Goal: Task Accomplishment & Management: Complete application form

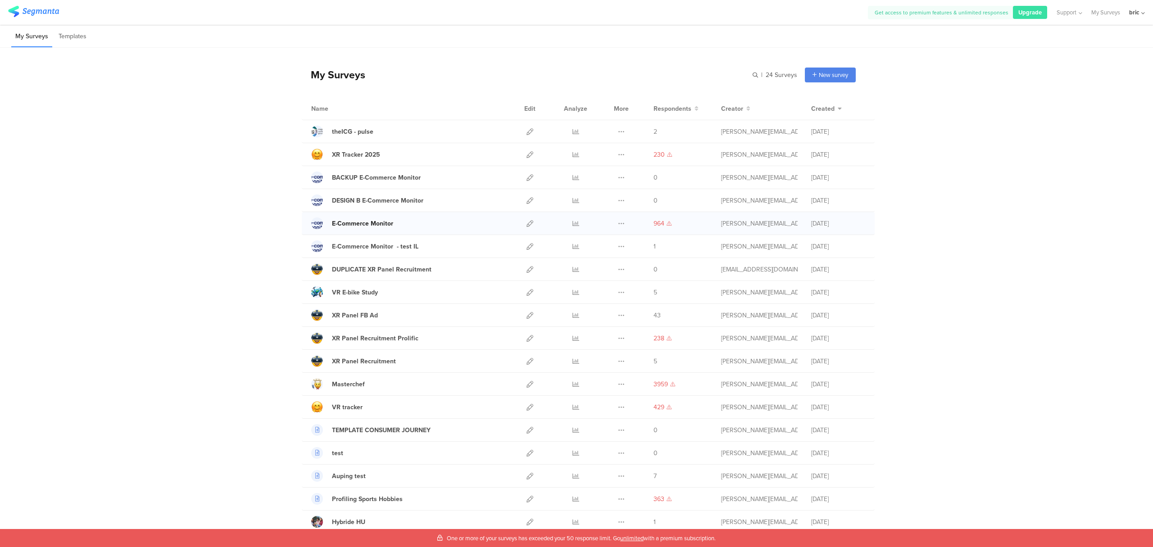
click at [350, 221] on div "E-Commerce Monitor" at bounding box center [362, 223] width 61 height 9
click at [527, 223] on icon at bounding box center [530, 223] width 7 height 7
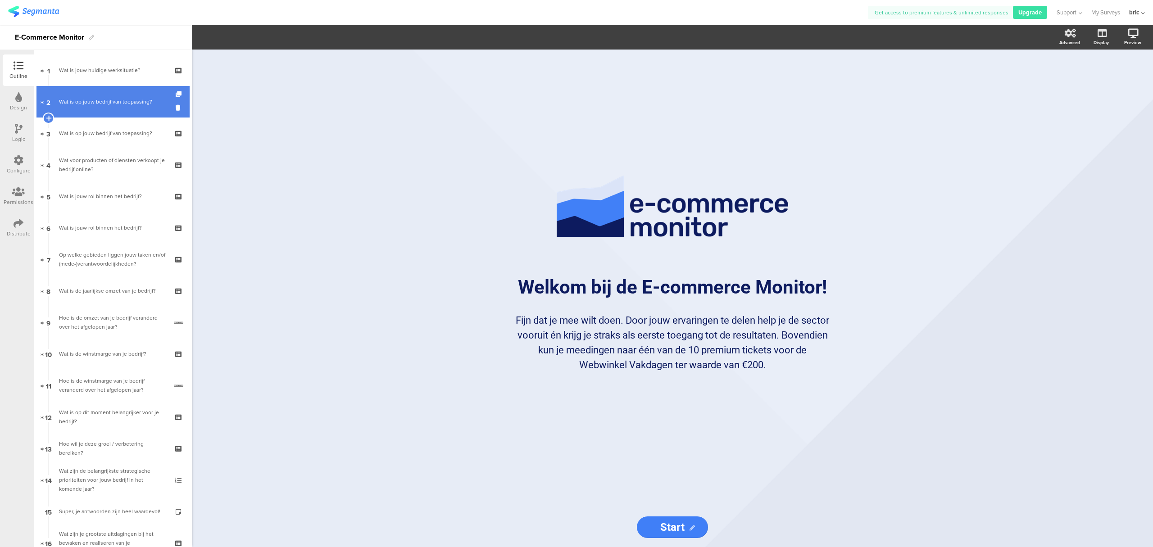
click at [115, 109] on link "2 Wat is op jouw bedrijf van toepassing?" at bounding box center [112, 102] width 153 height 32
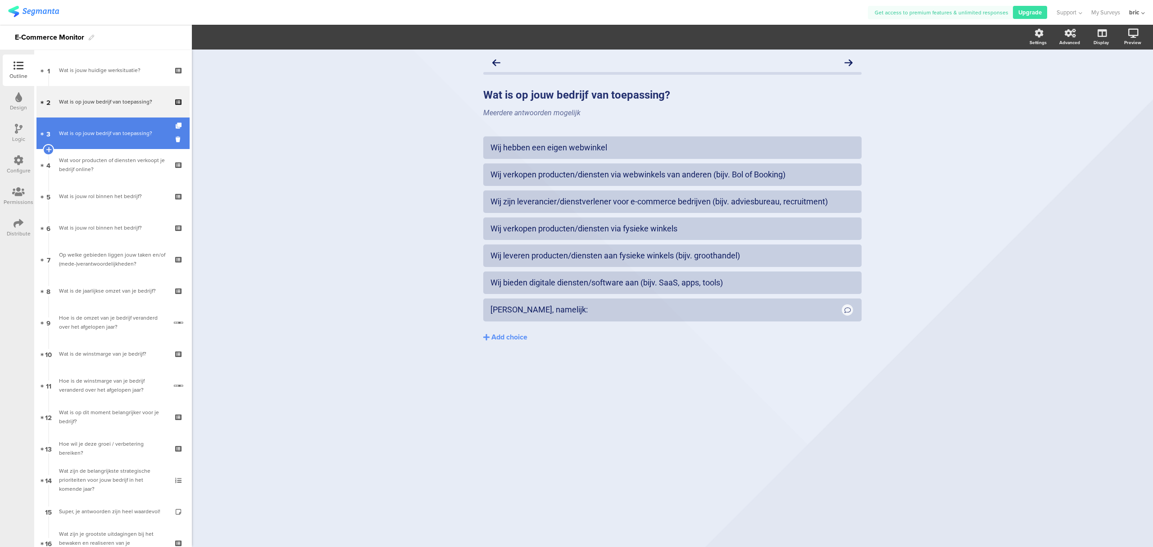
click at [109, 133] on div "Wat is op jouw bedrijf van toepassing?" at bounding box center [113, 133] width 108 height 9
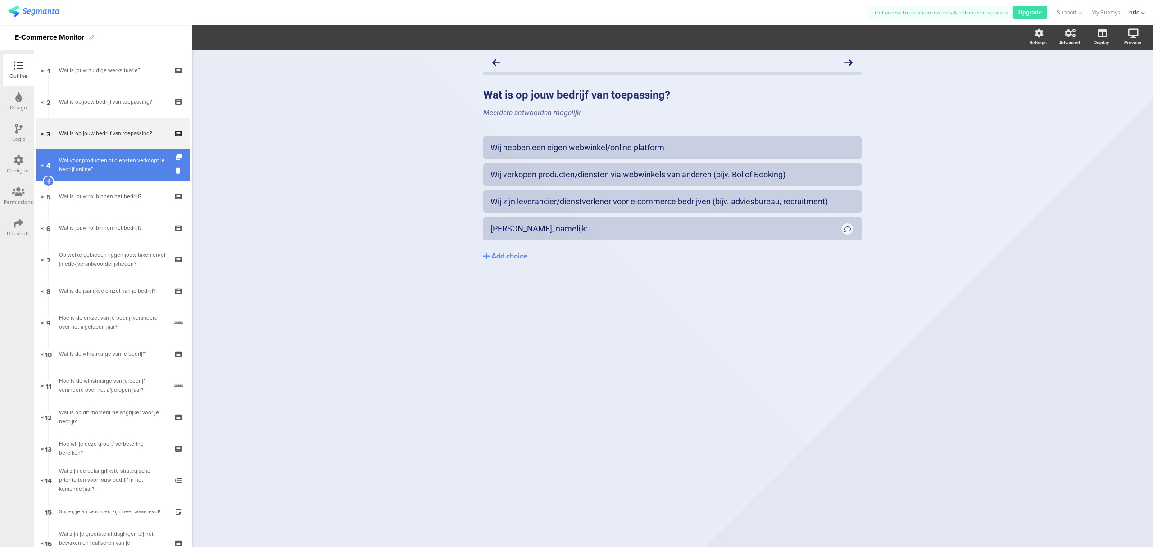
click at [102, 165] on div "Wat voor producten of diensten verkoopt je bedrijf online?" at bounding box center [113, 165] width 108 height 18
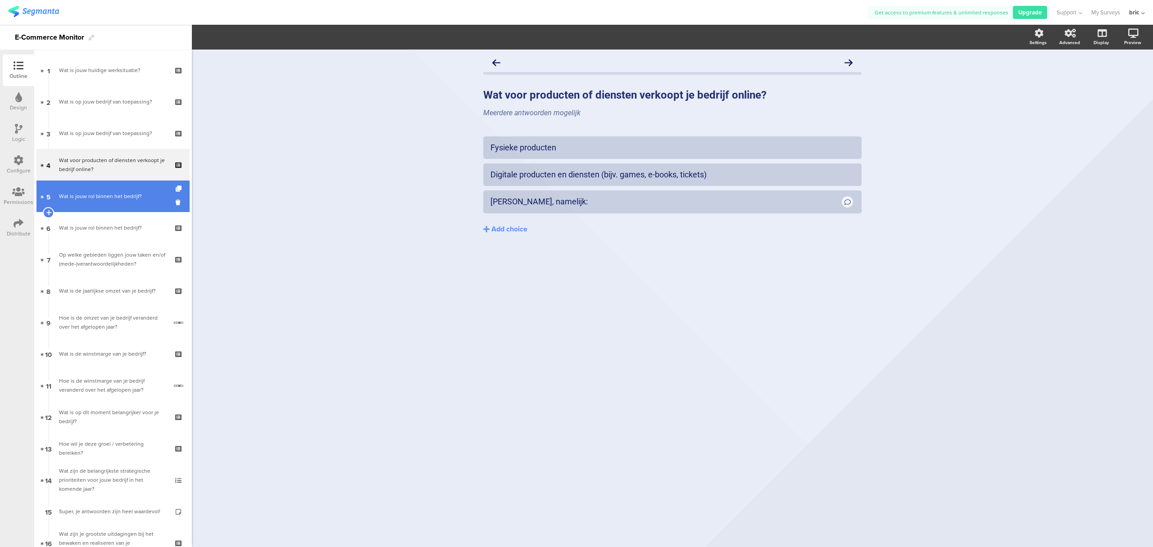
click at [95, 201] on link "5 Wat is jouw rol binnen het bedrijf?" at bounding box center [112, 197] width 153 height 32
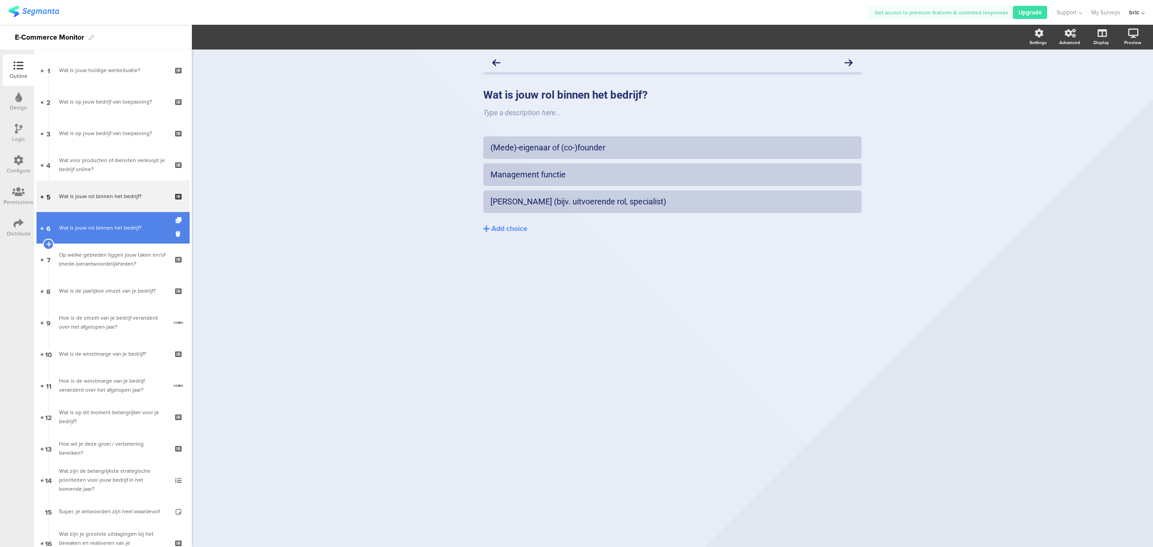
click at [98, 221] on link "6 Wat is jouw rol binnen het bedrijf?" at bounding box center [112, 228] width 153 height 32
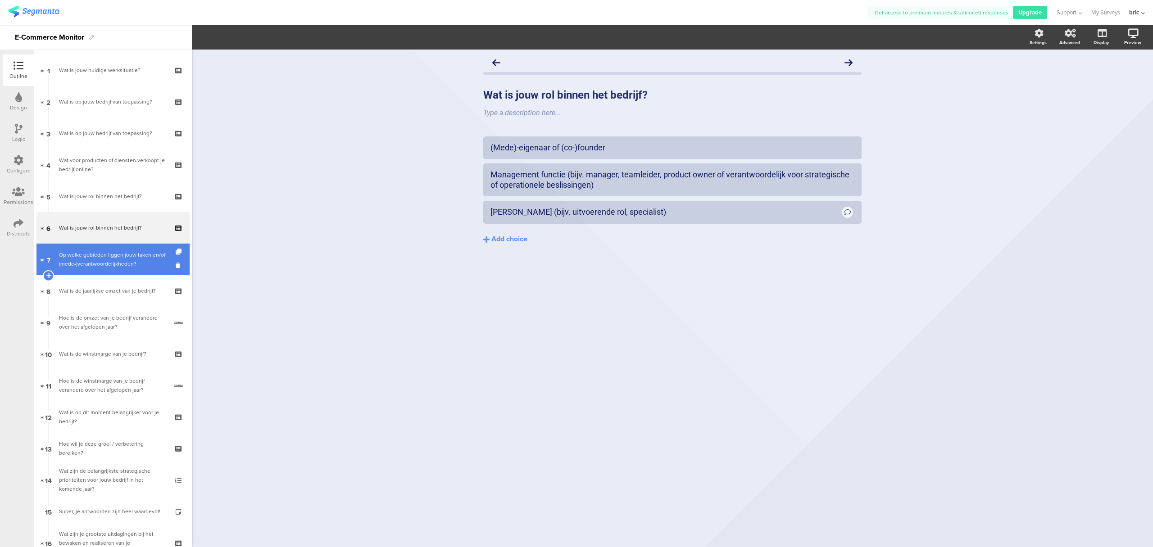
click at [91, 258] on div "Op welke gebieden liggen jouw taken en/of (mede-)verantwoordelijkheden?" at bounding box center [113, 259] width 108 height 18
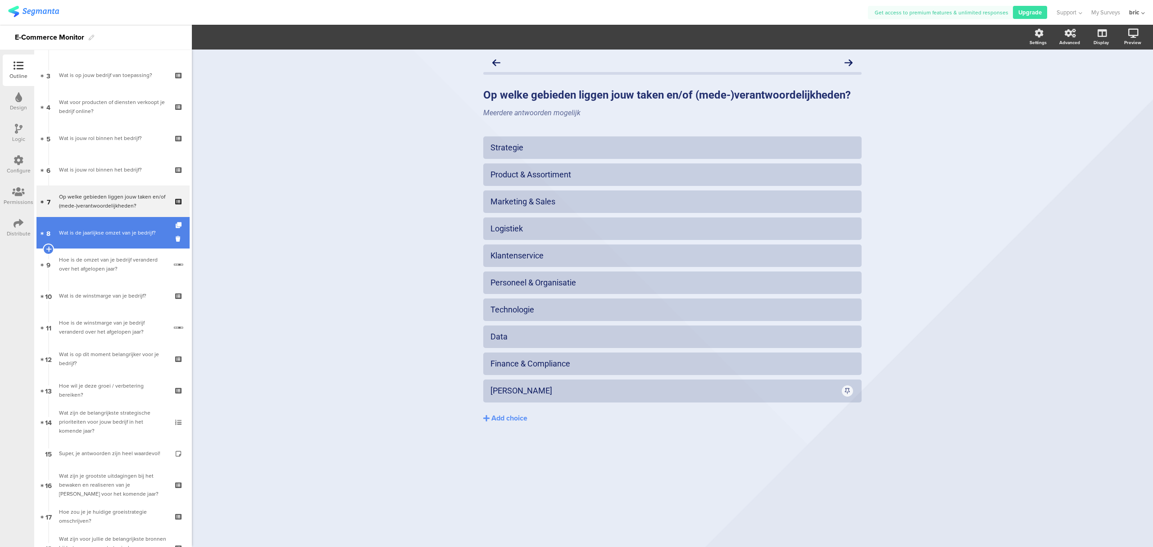
click at [94, 241] on link "8 Wat is de jaarlijkse omzet van je bedrijf?" at bounding box center [112, 233] width 153 height 32
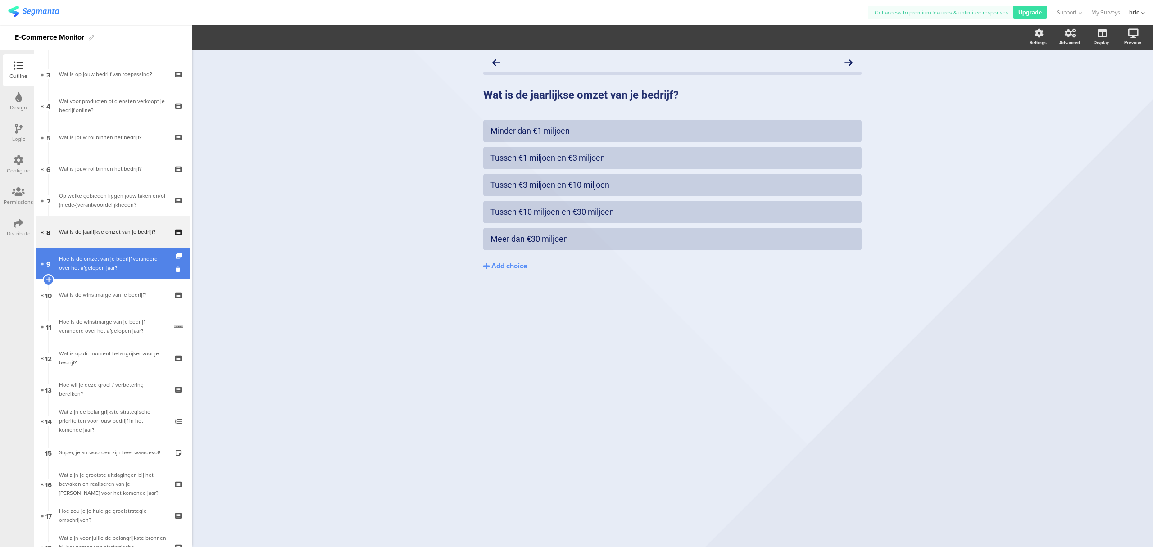
scroll to position [59, 0]
click at [96, 260] on div "Hoe is de omzet van je bedrijf veranderd over het afgelopen jaar?" at bounding box center [113, 263] width 108 height 18
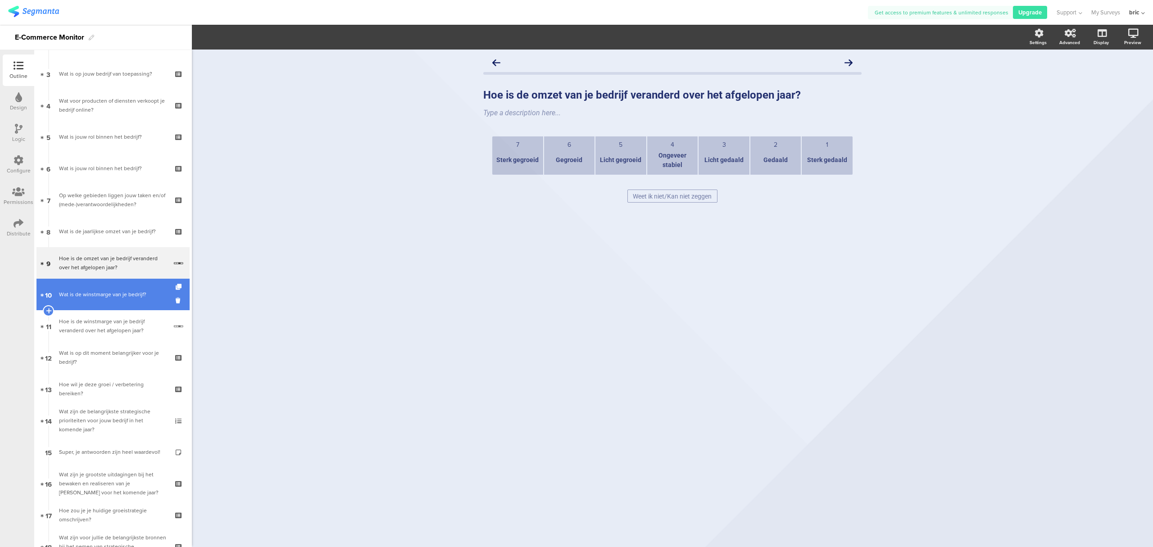
click at [100, 286] on link "10 Wat is de winstmarge van je bedrijf?" at bounding box center [112, 295] width 153 height 32
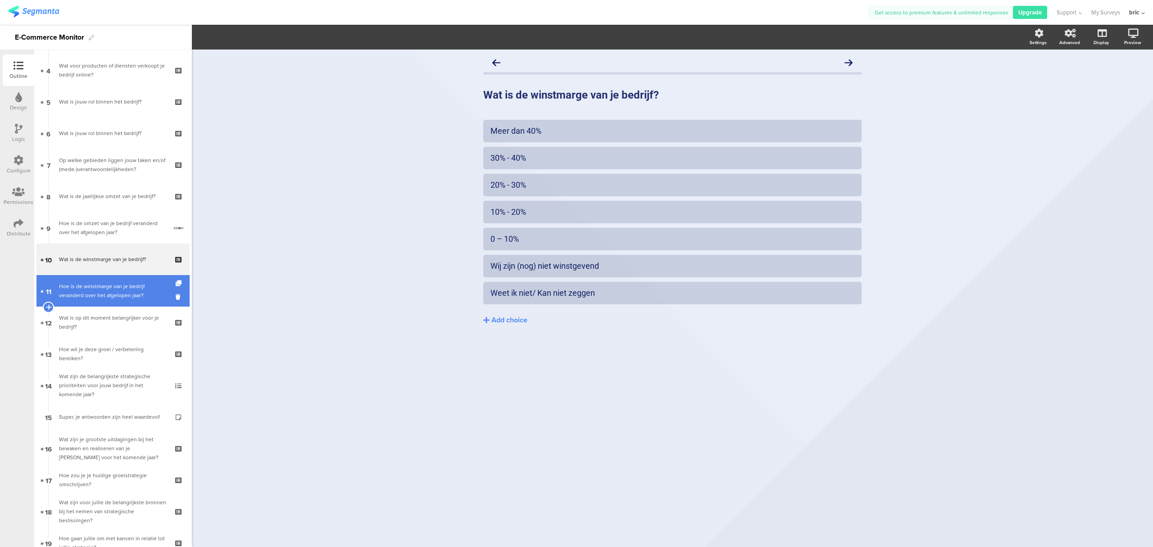
click at [103, 294] on div "Hoe is de winstmarge van je bedrijf veranderd over het afgelopen jaar?" at bounding box center [113, 291] width 108 height 18
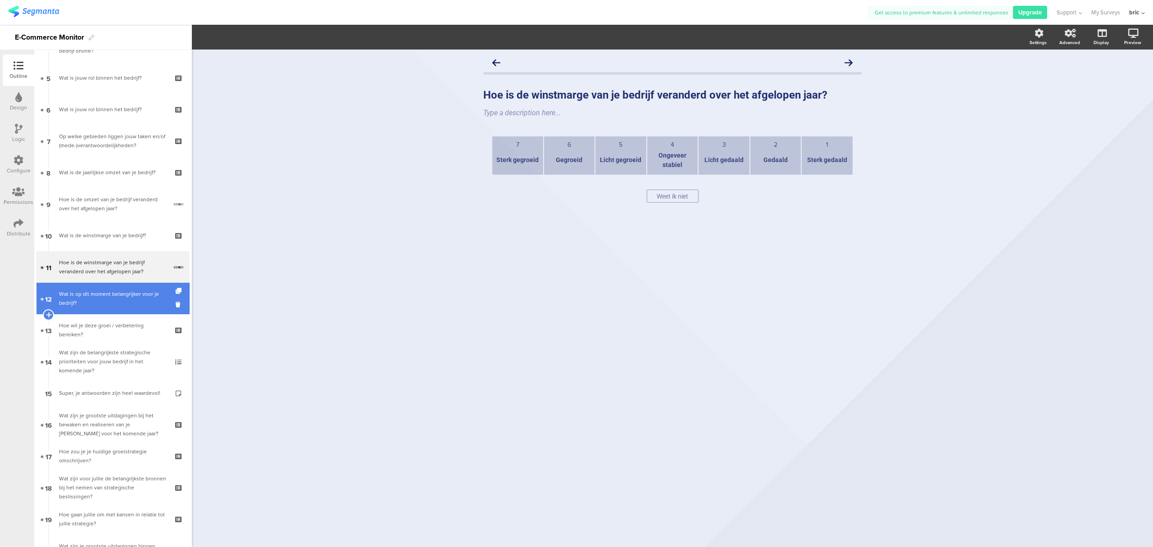
click at [113, 298] on div "Wat is op dit moment belangrijker voor je bedrijf?" at bounding box center [113, 299] width 108 height 18
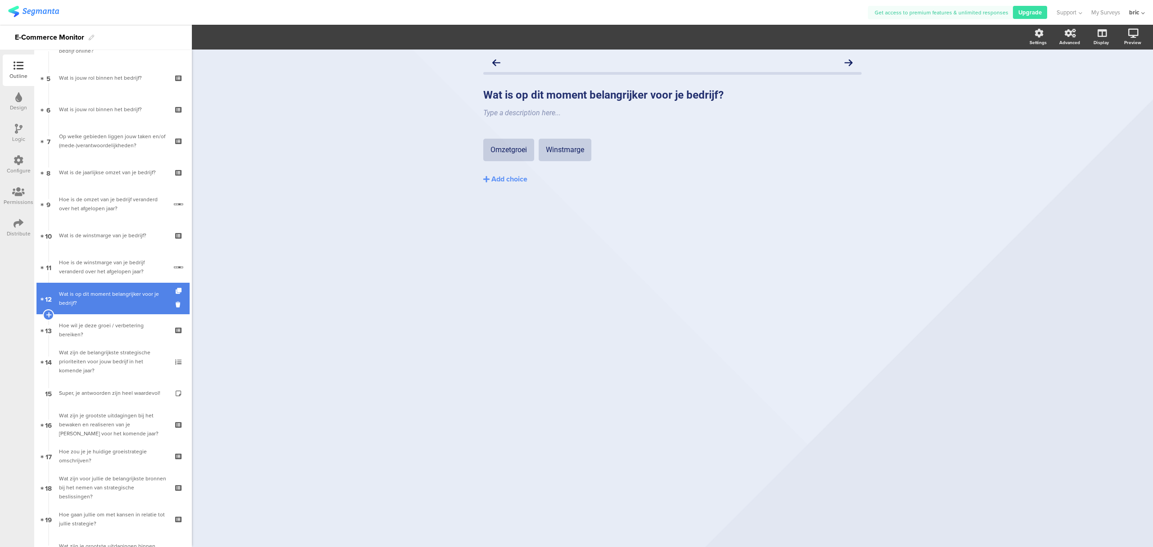
scroll to position [119, 0]
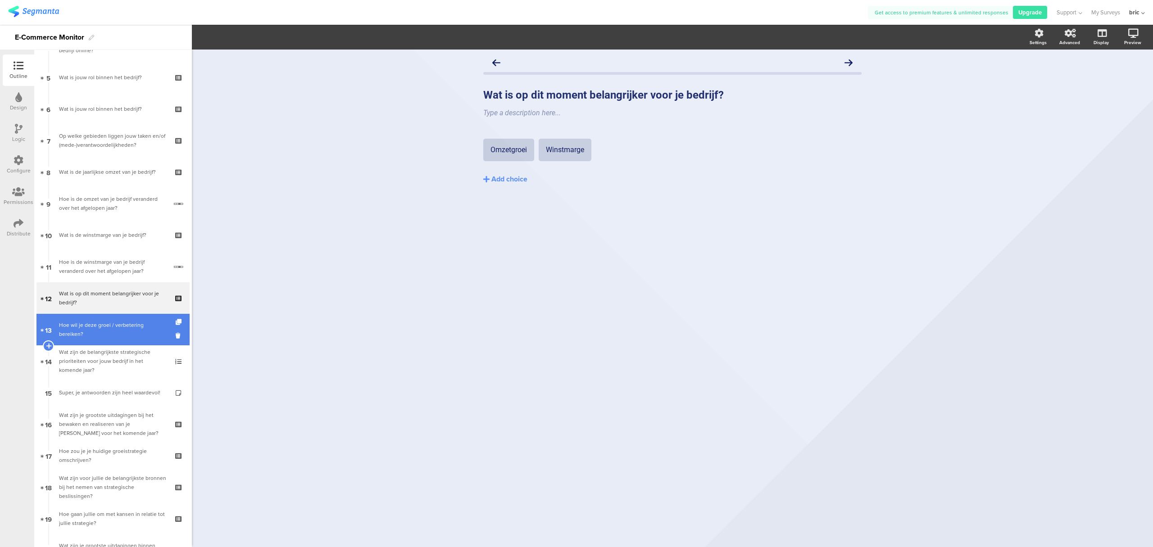
click at [115, 315] on link "13 Hoe wil je deze groei / verbetering bereiken?" at bounding box center [112, 330] width 153 height 32
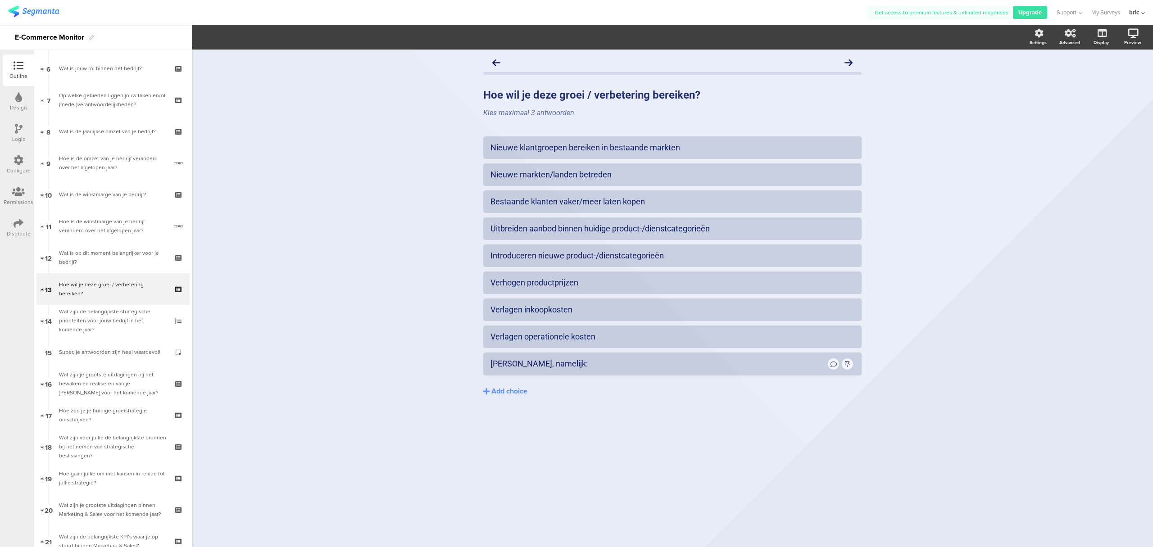
scroll to position [159, 0]
click at [88, 310] on div "Wat zijn de belangrijkste strategische prioriteiten voor jouw bedrijf in het ko…" at bounding box center [113, 320] width 108 height 27
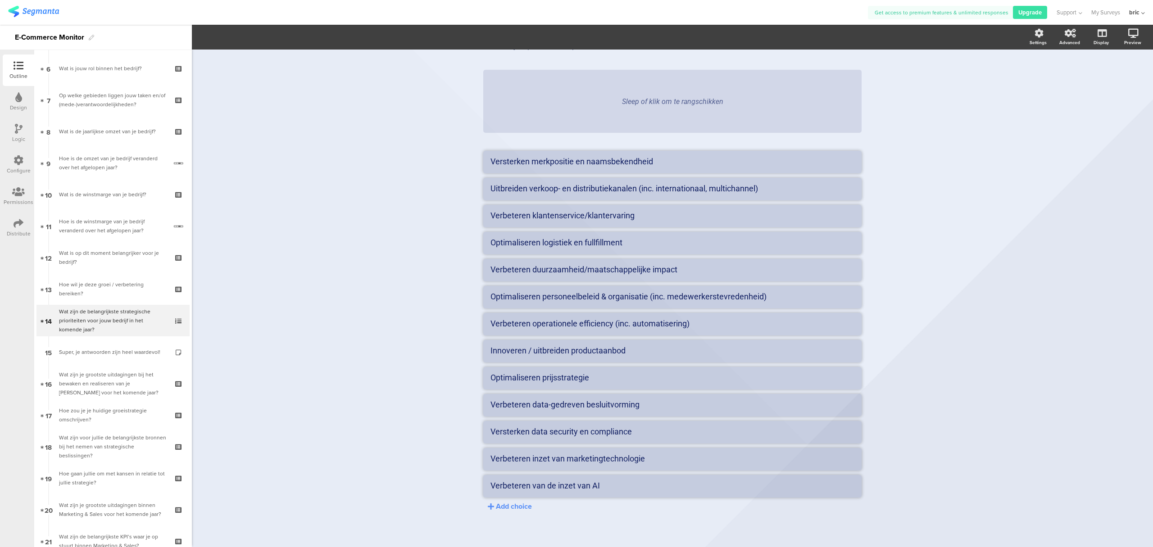
scroll to position [81, 0]
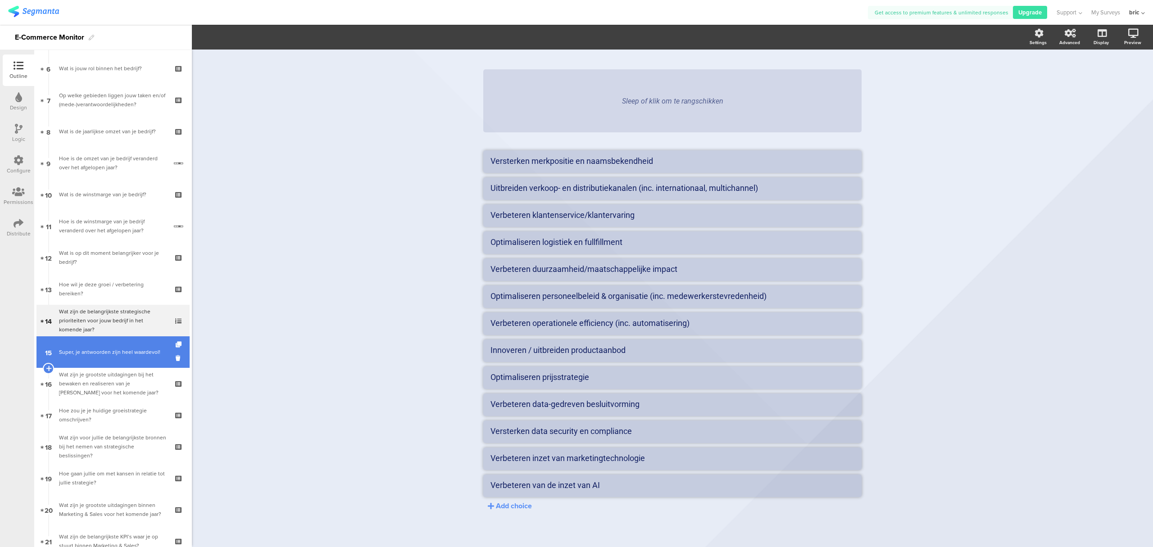
click at [115, 360] on link "15 Super, je antwoorden zijn heel waardevol!" at bounding box center [112, 353] width 153 height 32
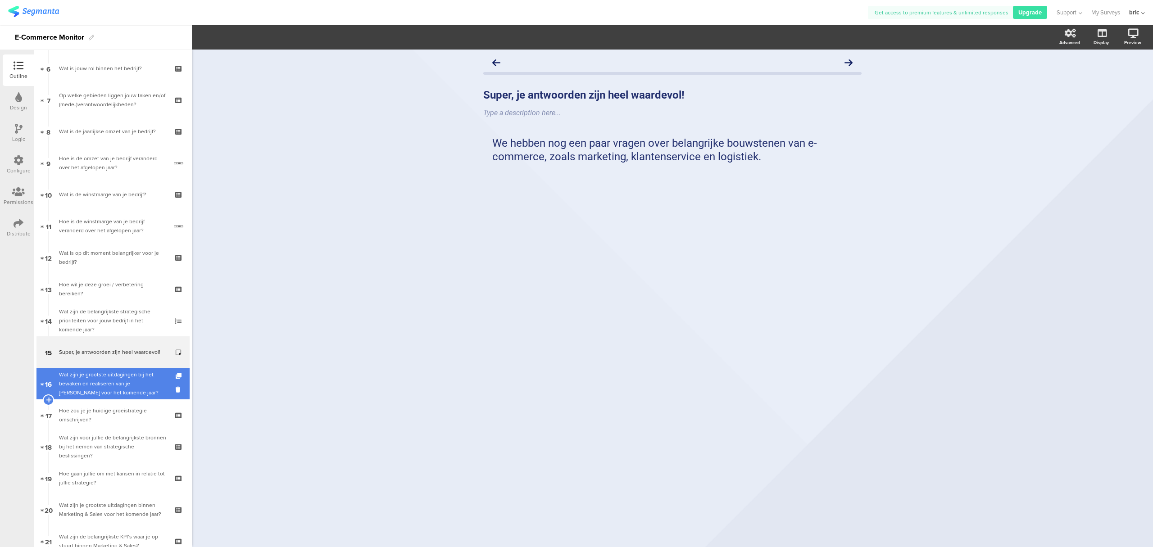
drag, startPoint x: 125, startPoint y: 355, endPoint x: 124, endPoint y: 371, distance: 15.8
click at [124, 371] on div "Wat zijn je grootste uitdagingen bij het bewaken en realiseren van je [PERSON_N…" at bounding box center [113, 383] width 108 height 27
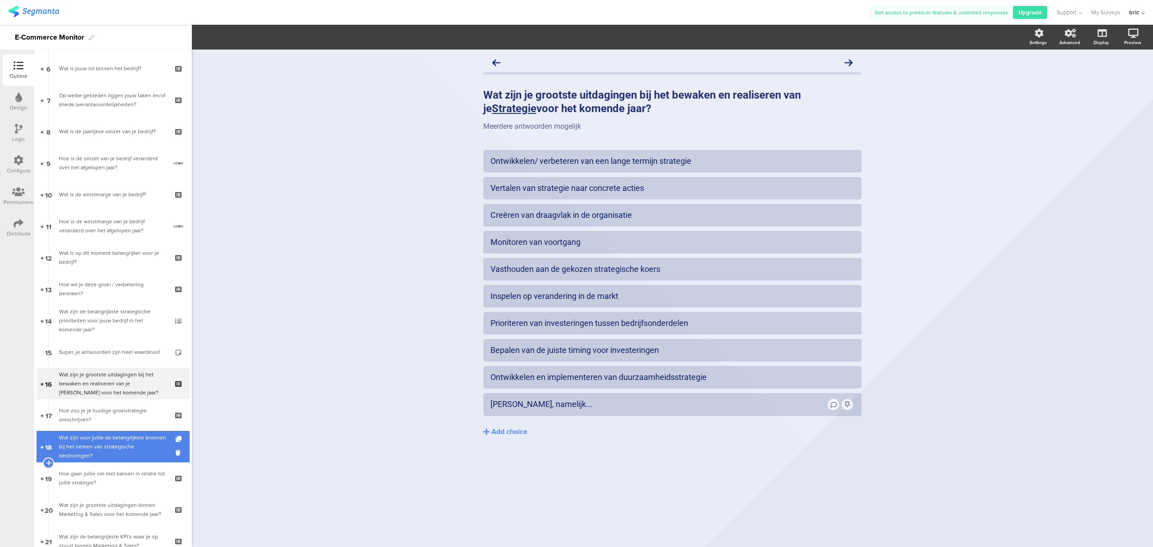
click at [109, 442] on div "Wat zijn voor jullie de belangrijkste bronnen bij het nemen van strategische be…" at bounding box center [113, 446] width 108 height 27
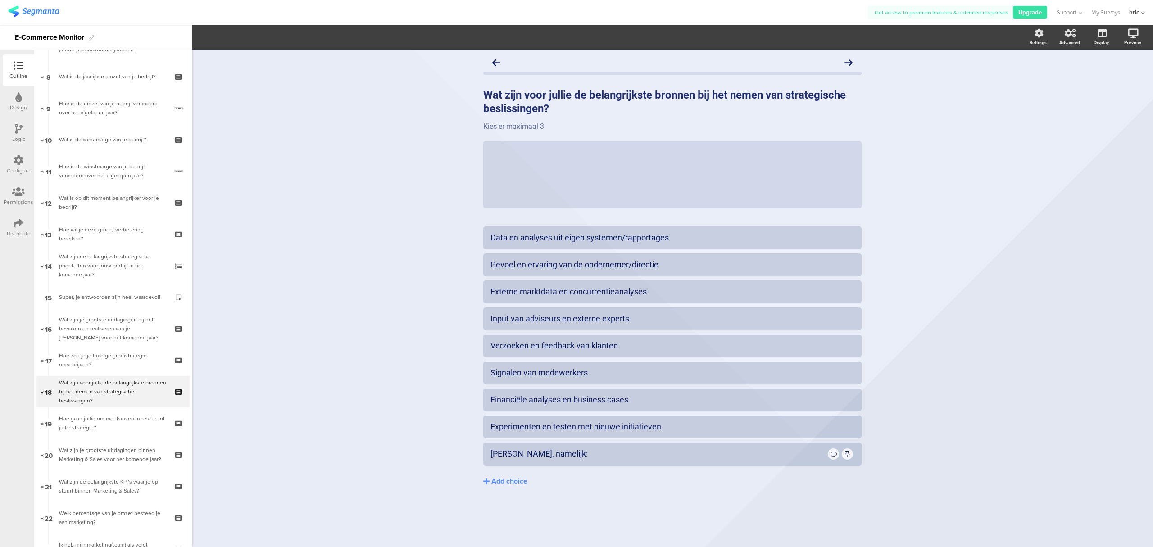
scroll to position [215, 0]
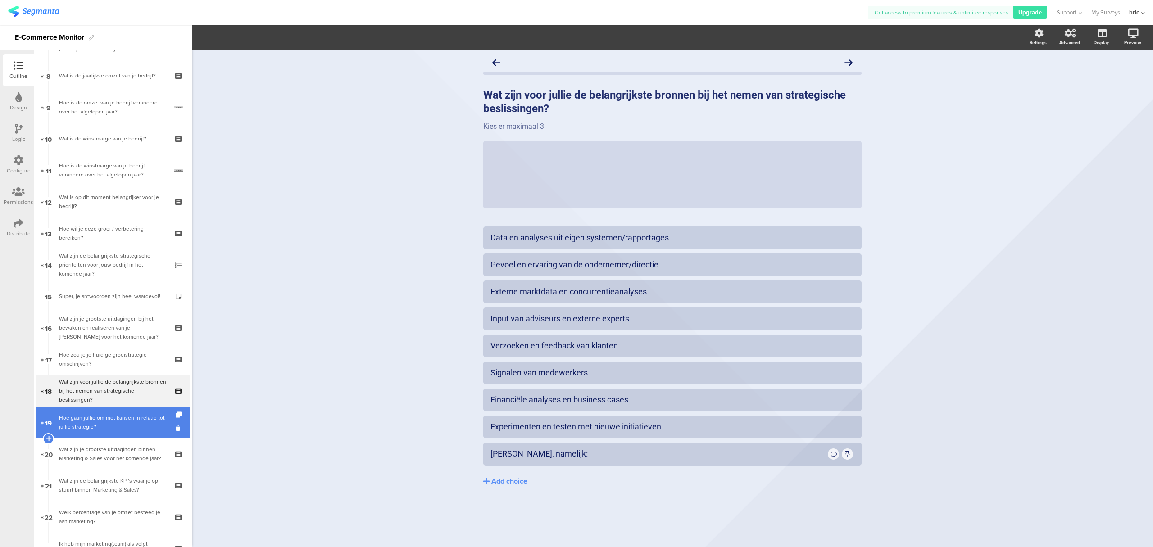
click at [121, 427] on div "Hoe gaan jullie om met kansen in relatie tot jullie strategie?" at bounding box center [113, 423] width 108 height 18
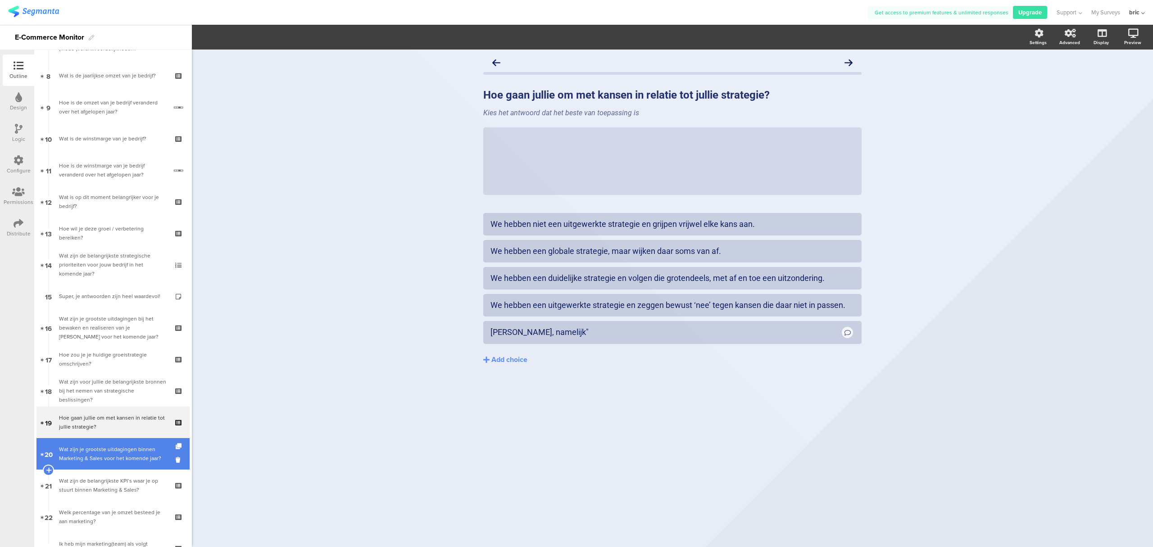
click at [118, 458] on div "Wat zijn je grootste uitdagingen binnen Marketing & Sales voor het komende jaar?" at bounding box center [113, 454] width 108 height 18
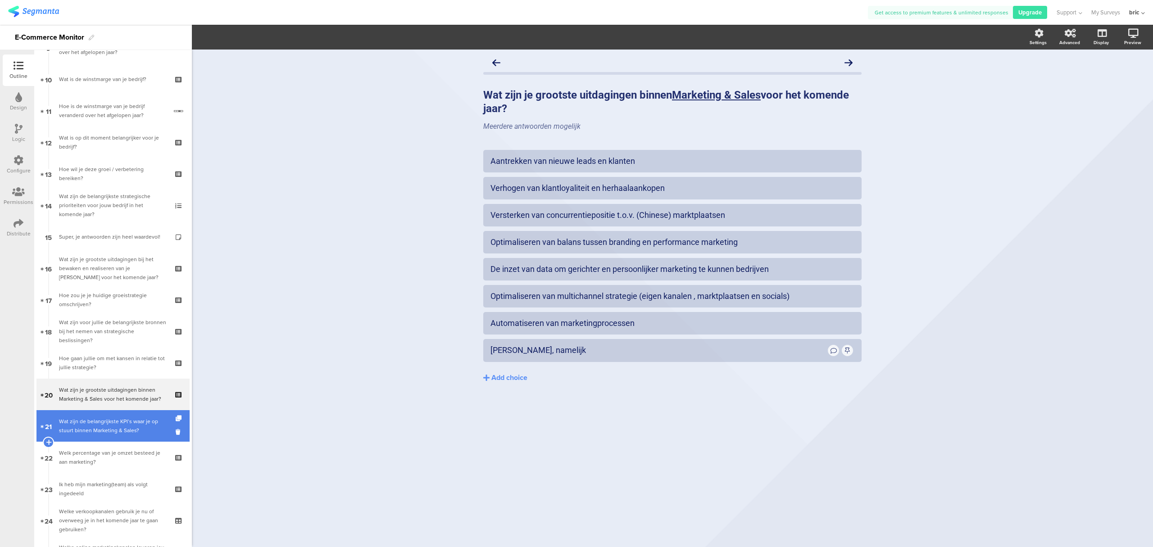
scroll to position [275, 0]
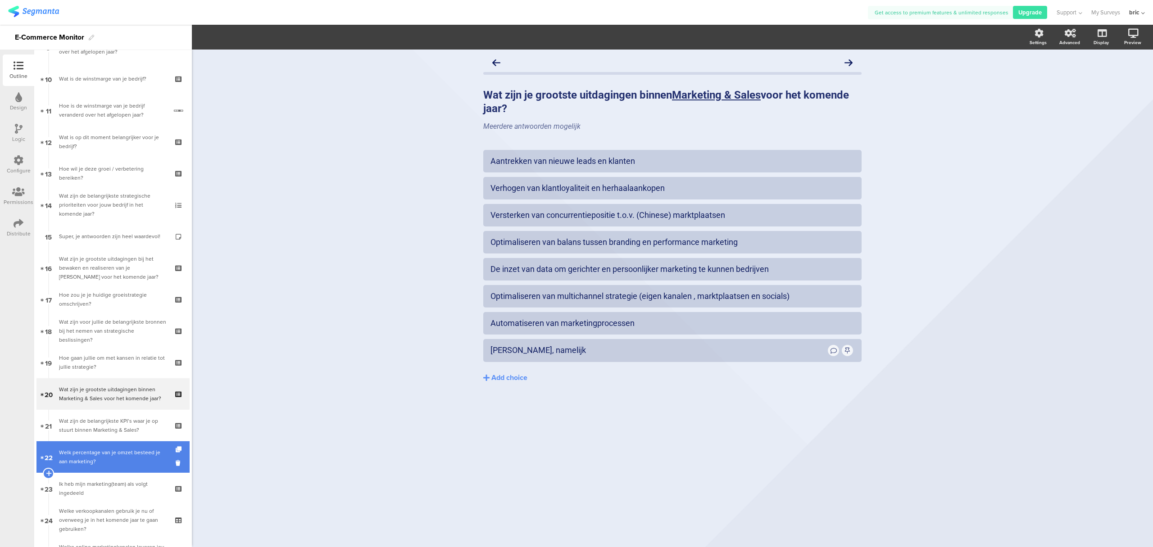
click at [118, 451] on div "Welk percentage van je omzet besteed je aan marketing?" at bounding box center [113, 457] width 108 height 18
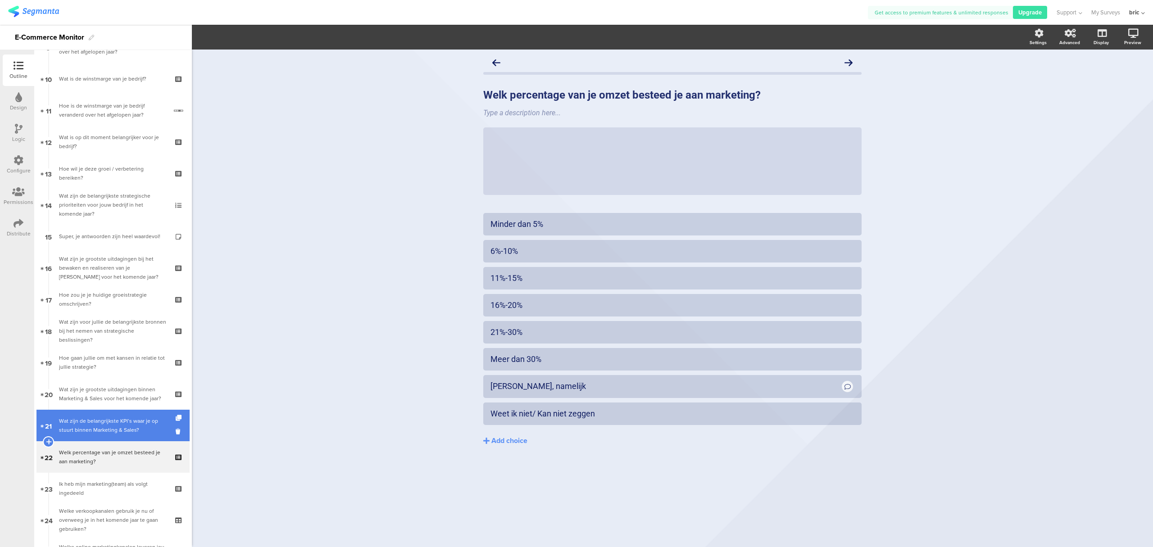
click at [115, 427] on div "Wat zijn de belangrijkste KPI’s waar je op stuurt binnen Marketing & Sales?" at bounding box center [113, 426] width 108 height 18
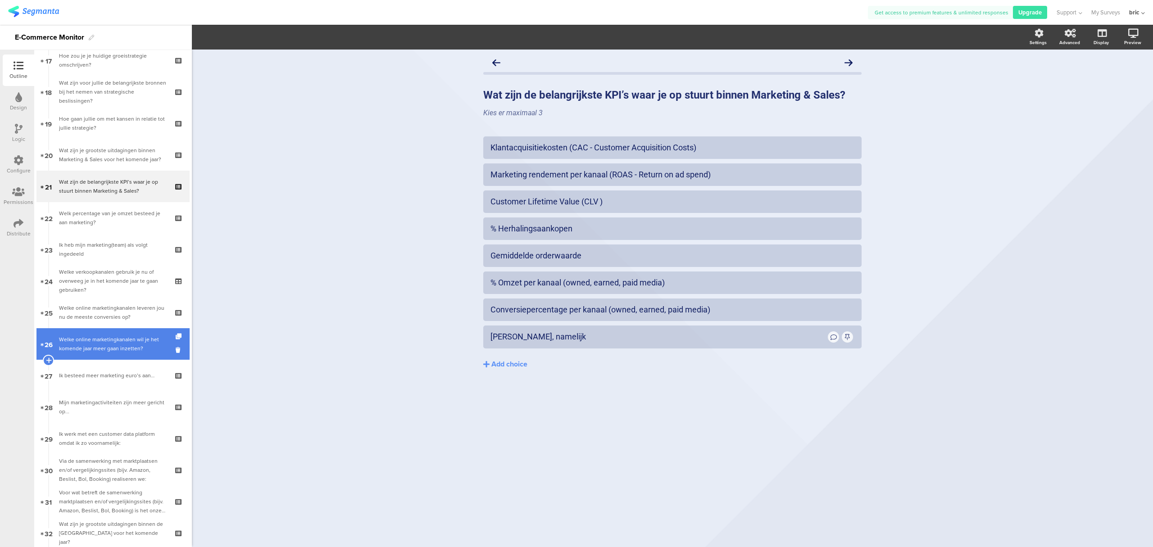
scroll to position [515, 0]
click at [110, 348] on div "Welke online marketingkanalen wil je het komende jaar meer gaan inzetten?" at bounding box center [113, 344] width 108 height 18
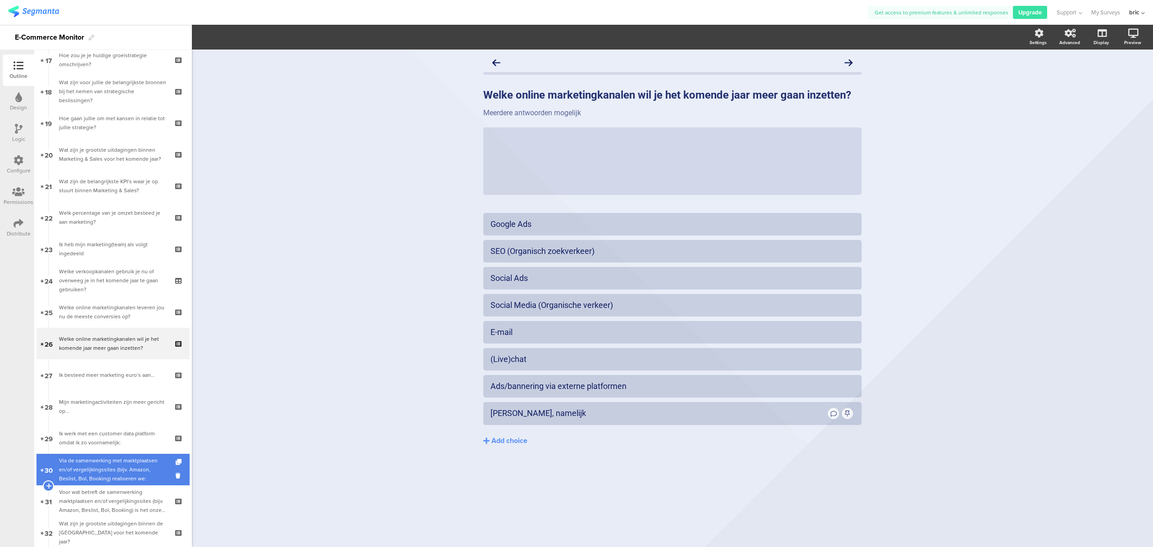
click at [94, 471] on div "Via de samenwerking met marktplaatsen en/of vergelijkingssites (bijv. Amazon, B…" at bounding box center [113, 469] width 108 height 27
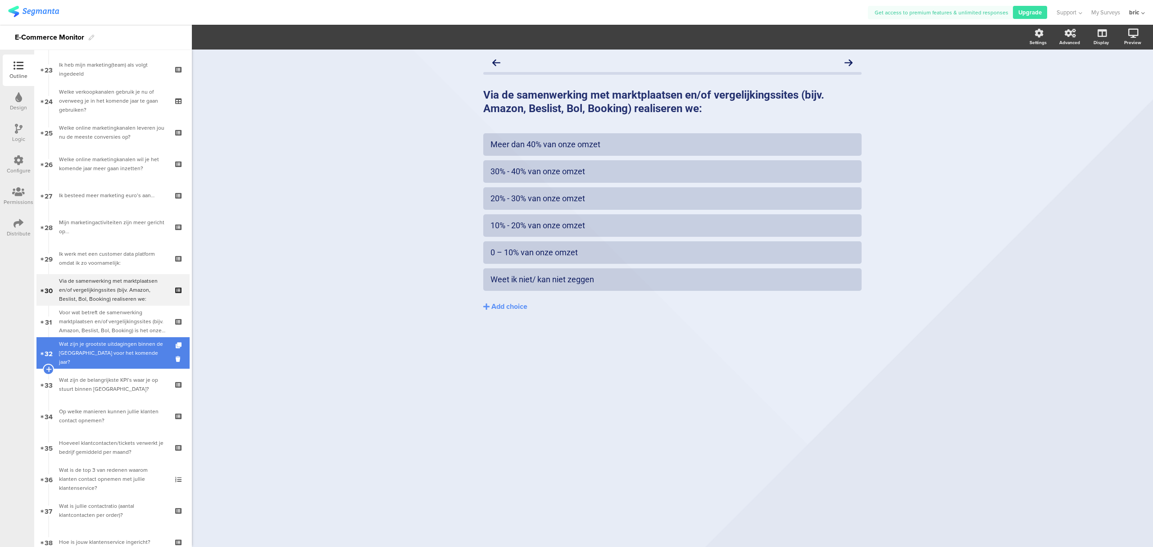
scroll to position [695, 0]
click at [118, 356] on div "Wat zijn je grootste uitdagingen binnen de [GEOGRAPHIC_DATA] voor het komende j…" at bounding box center [113, 352] width 108 height 27
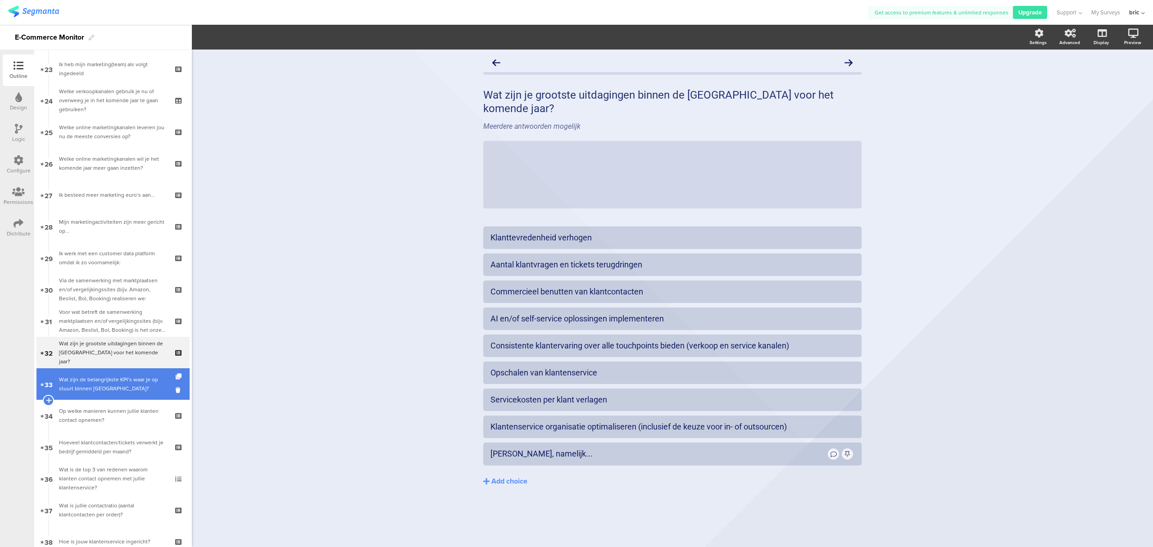
click at [92, 388] on div "Wat zijn de belangrijkste KPI’s waar je op stuurt binnen [GEOGRAPHIC_DATA]?" at bounding box center [113, 384] width 108 height 18
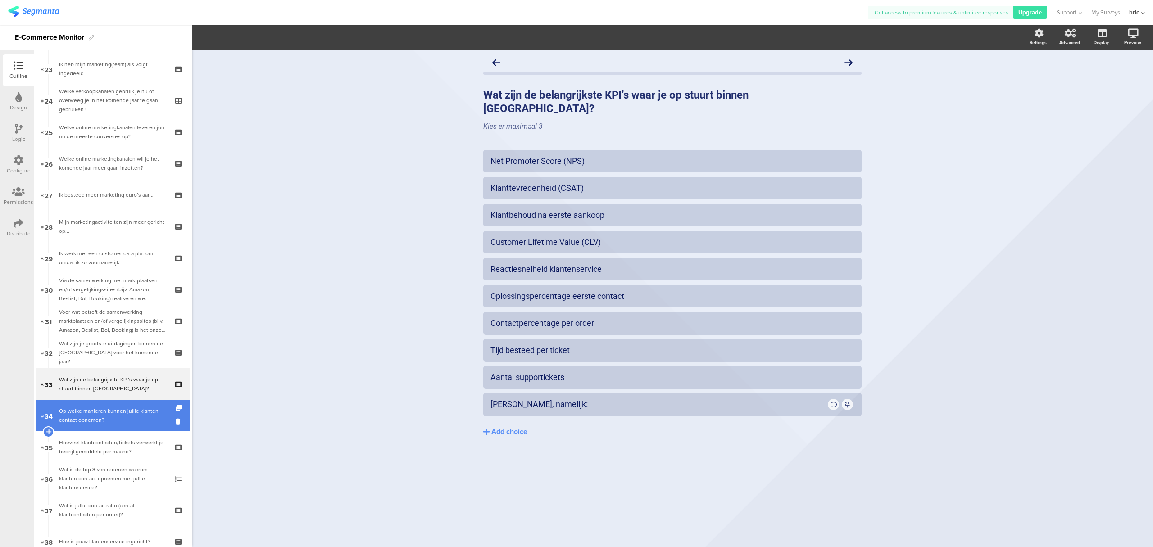
click at [123, 420] on div "Op welke manieren kunnen jullie klanten contact opnemen?" at bounding box center [113, 416] width 108 height 18
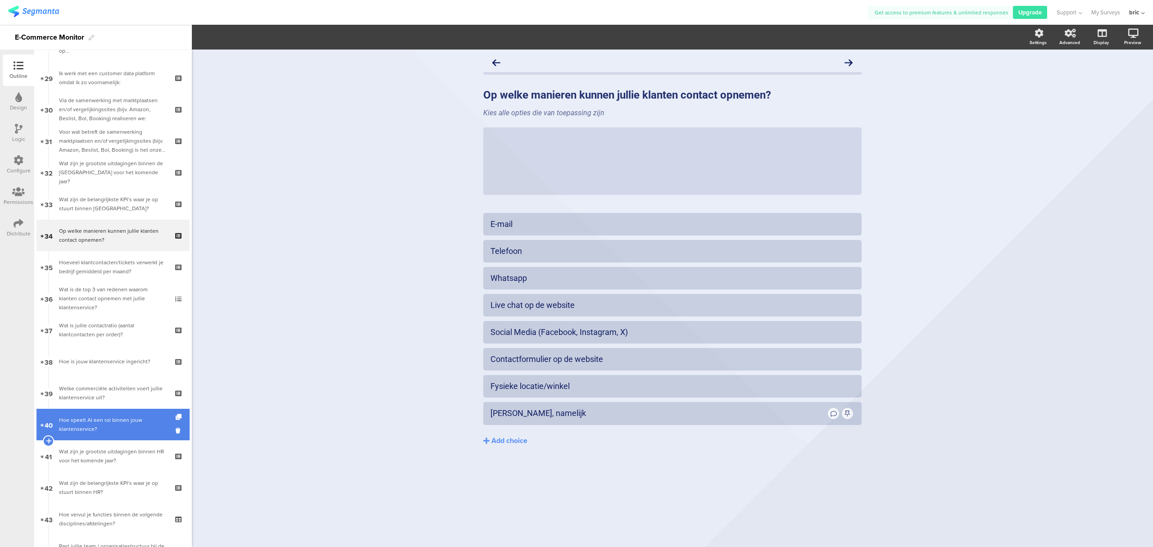
scroll to position [935, 0]
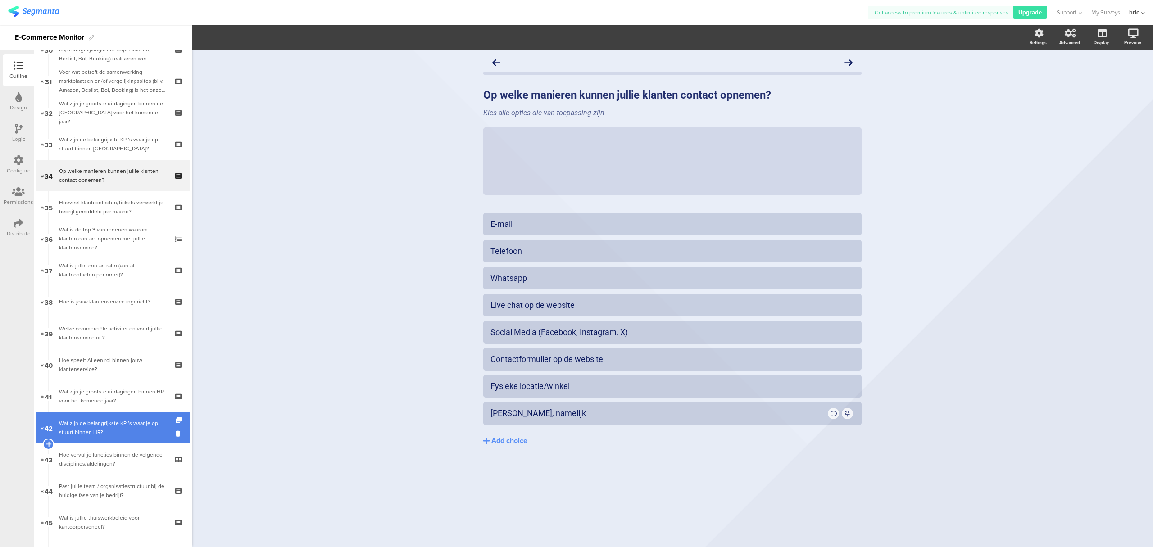
click at [113, 433] on div "Wat zijn de belangrijkste KPI’s waar je op stuurt binnen HR?" at bounding box center [113, 428] width 108 height 18
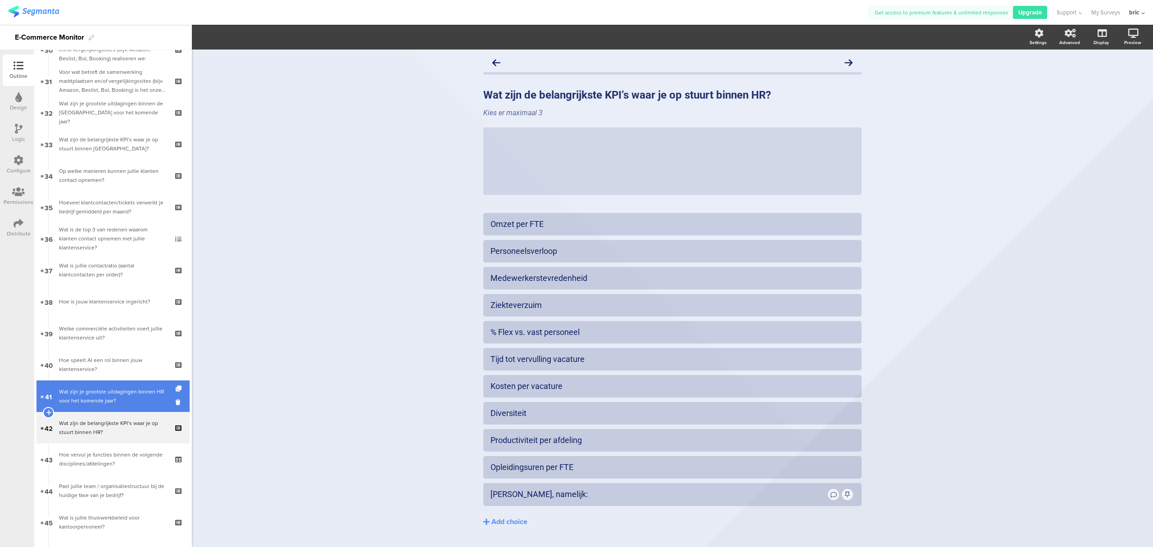
click at [137, 387] on div "Wat zijn je grootste uitdagingen binnen HR voor het komende jaar?" at bounding box center [113, 396] width 108 height 18
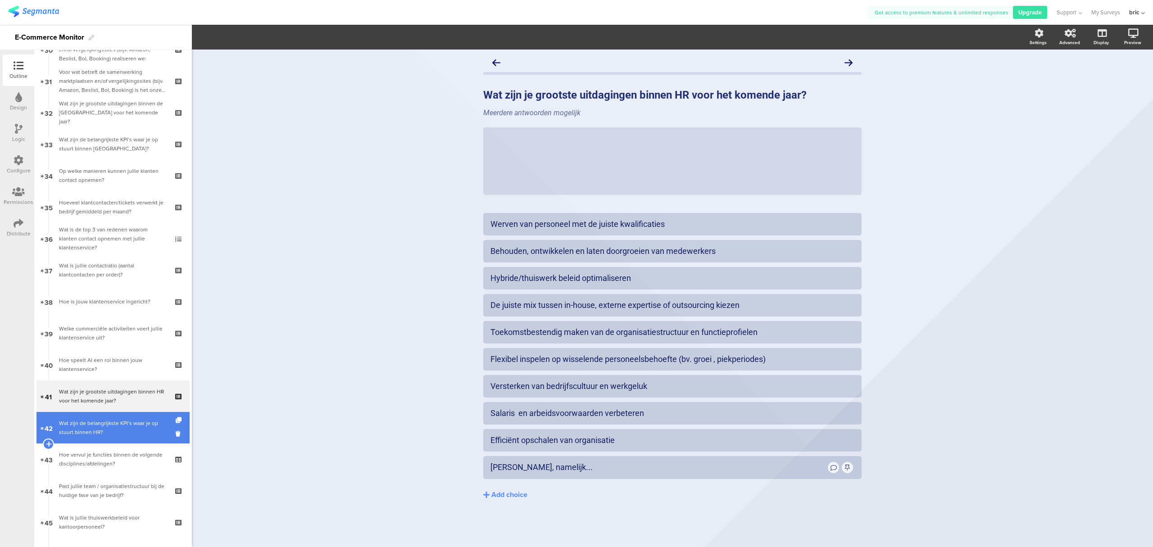
click at [105, 416] on link "42 Wat zijn de belangrijkste KPI’s waar je op stuurt binnen HR?" at bounding box center [112, 428] width 153 height 32
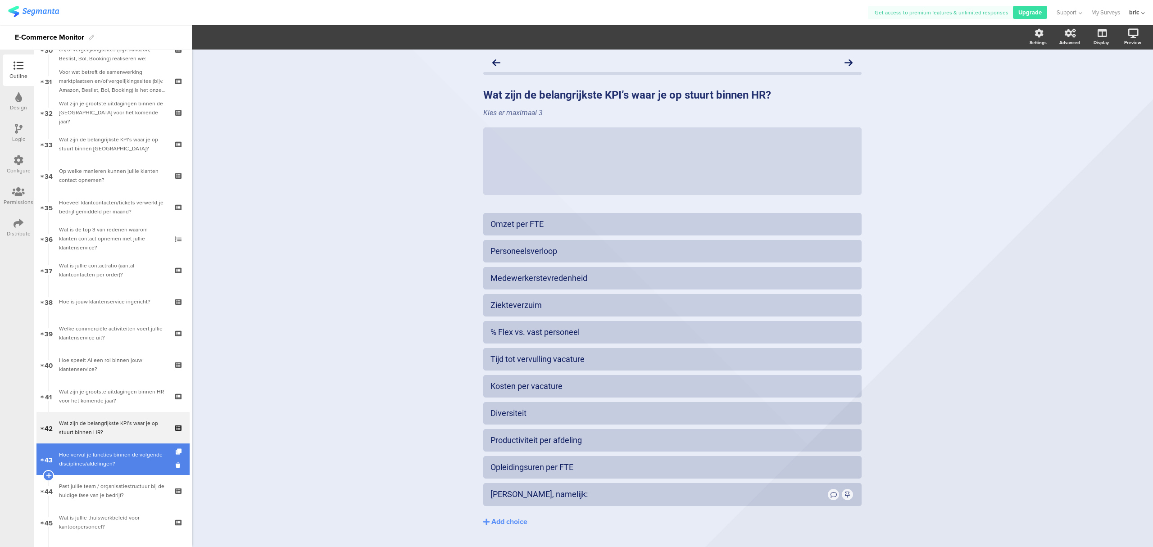
scroll to position [1116, 0]
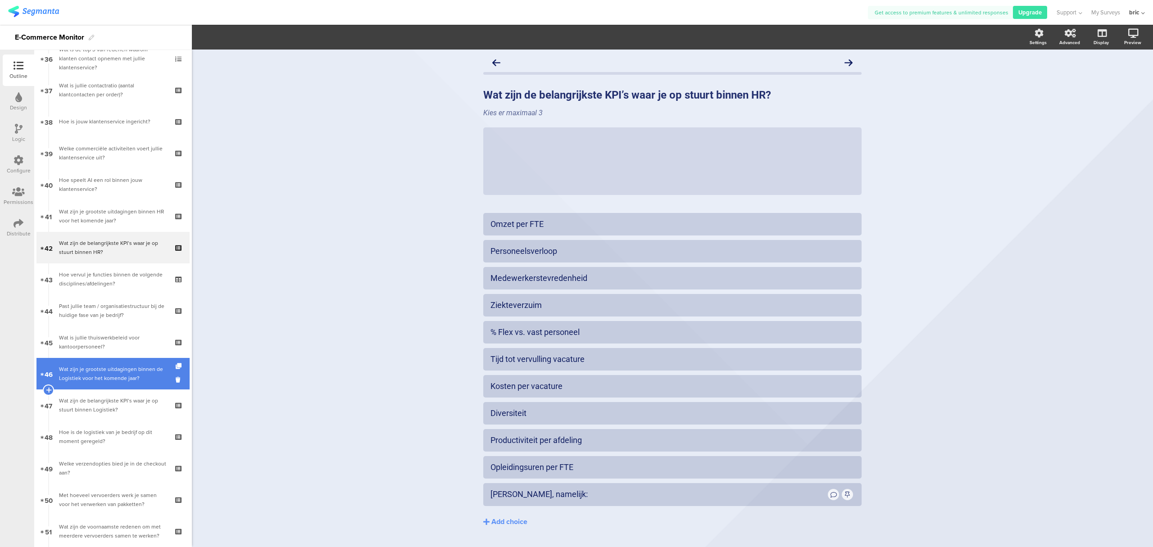
click at [79, 377] on div "Wat zijn je grootste uitdagingen binnen de Logistiek voor het komende jaar?" at bounding box center [113, 374] width 108 height 18
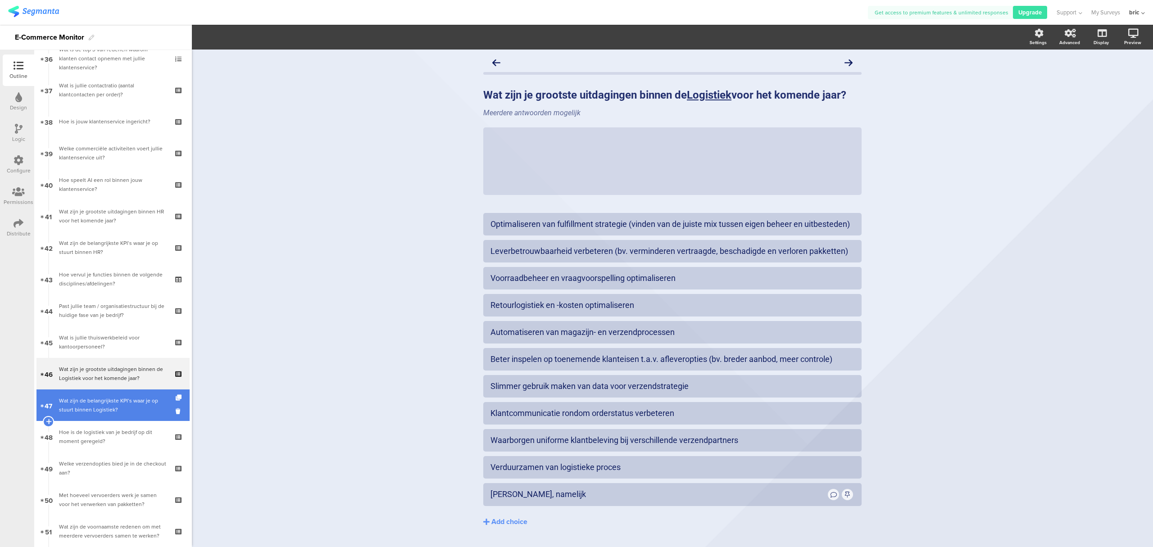
click at [78, 408] on div "Wat zijn de belangrijkste KPI’s waar je op stuurt binnen Logistiek?" at bounding box center [113, 405] width 108 height 18
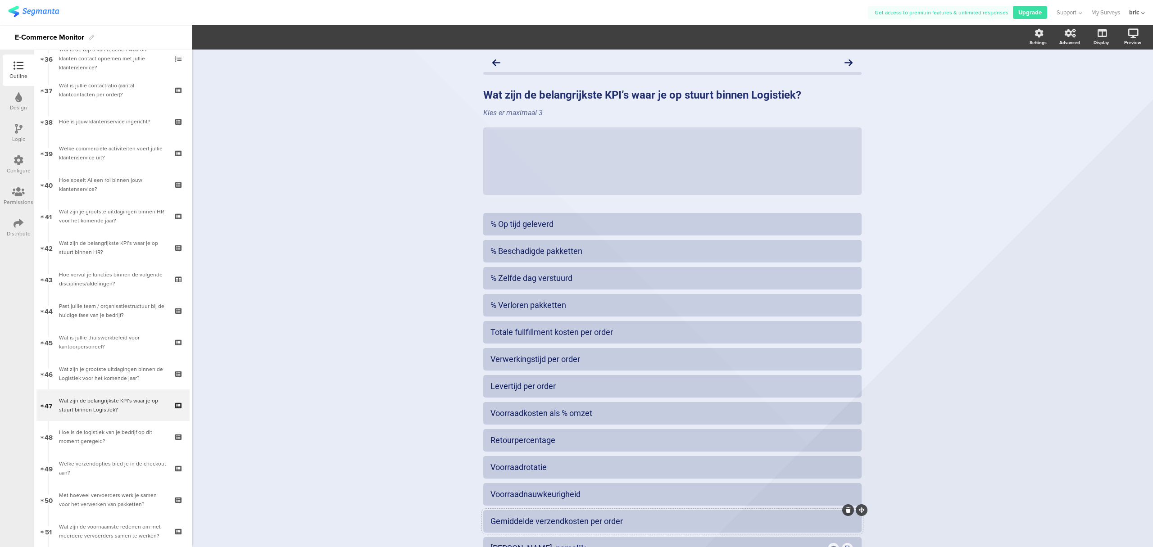
scroll to position [76, 0]
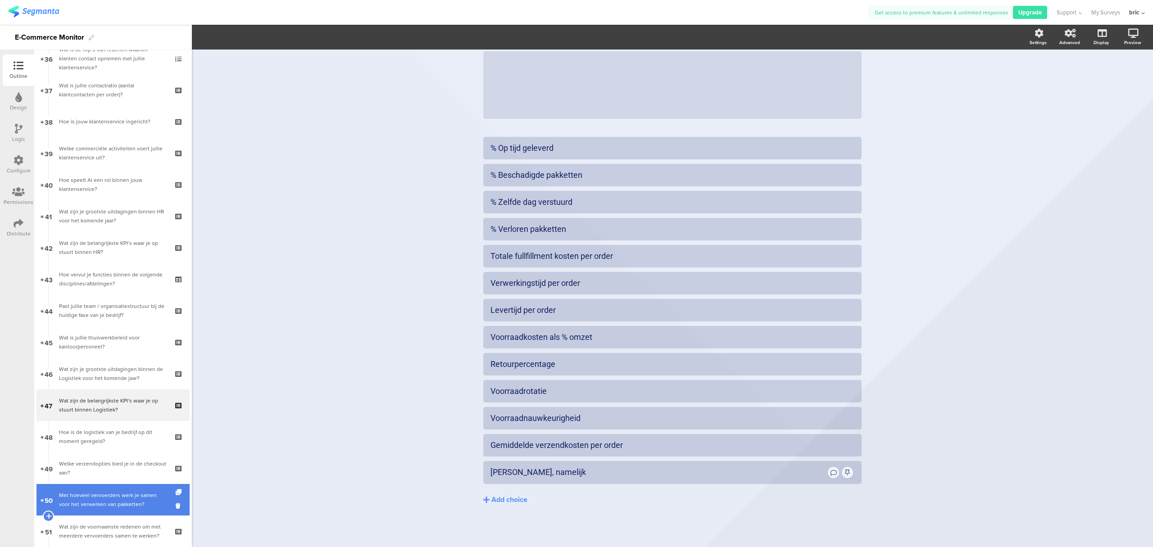
click at [104, 489] on link "50 Met hoeveel vervoerders werk je samen voor het verwerken van pakketten?" at bounding box center [112, 500] width 153 height 32
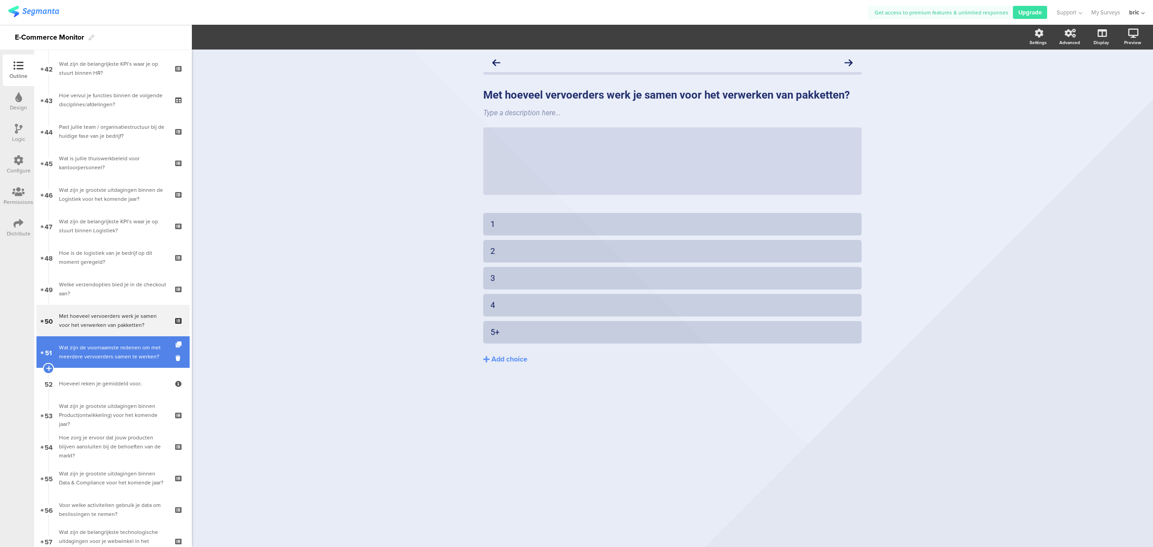
scroll to position [1295, 0]
click at [114, 356] on div "Wat zijn de voornaamste redenen om met meerdere vervoerders samen te werken?" at bounding box center [113, 352] width 108 height 18
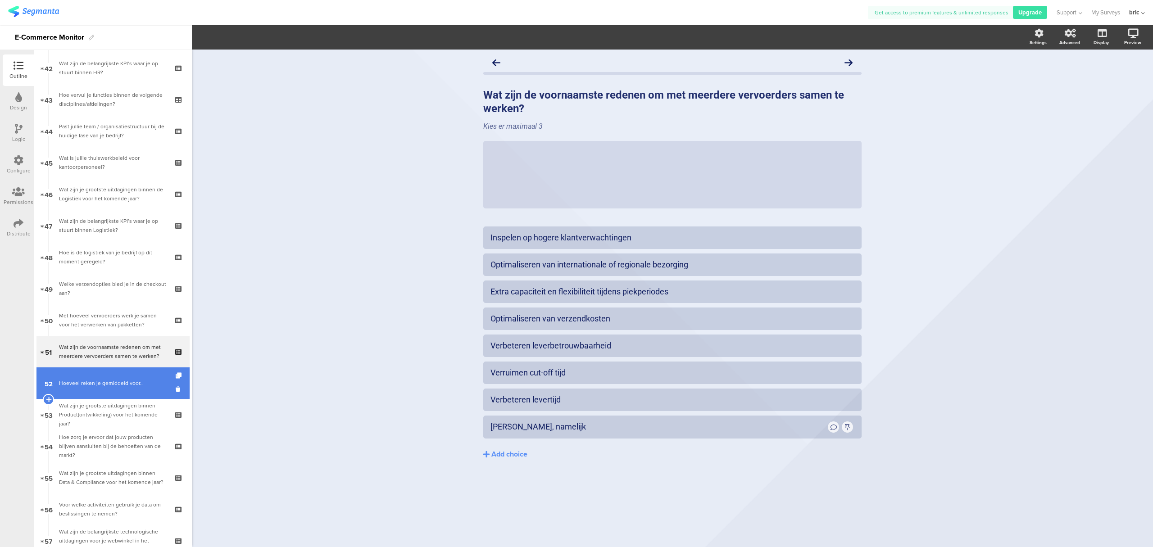
click at [112, 375] on link "52 Hoeveel reken je gemiddeld voor.." at bounding box center [112, 384] width 153 height 32
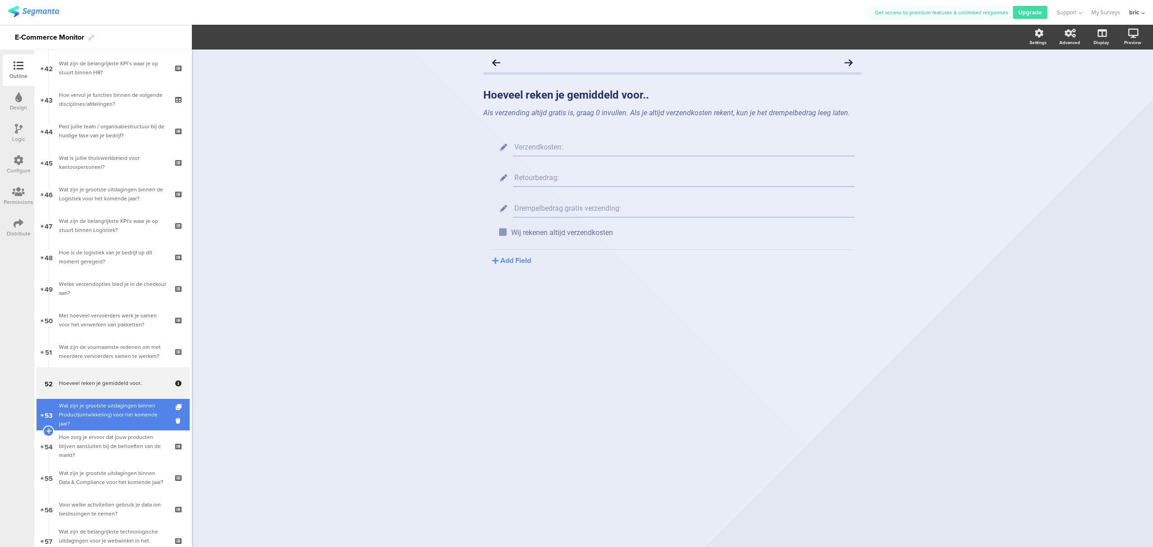
click at [112, 400] on link "53 Wat zijn je grootste uitdagingen binnen Product(ontwikkeling) voor het komen…" at bounding box center [112, 415] width 153 height 32
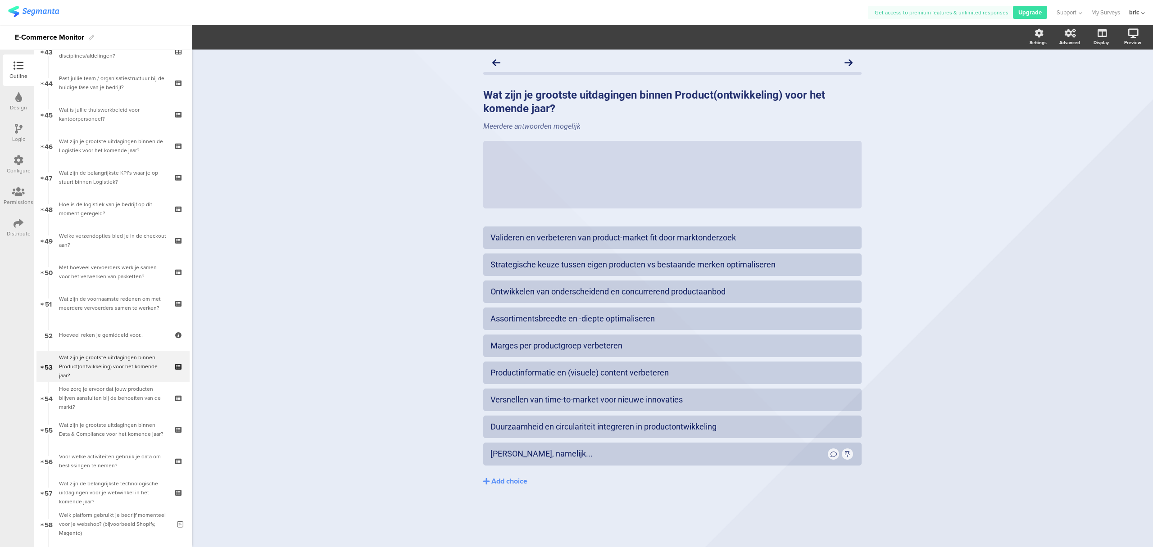
scroll to position [1346, 0]
click at [112, 387] on div "Hoe zorg je ervoor dat jouw producten blijven aansluiten bij de behoeften van d…" at bounding box center [113, 395] width 108 height 27
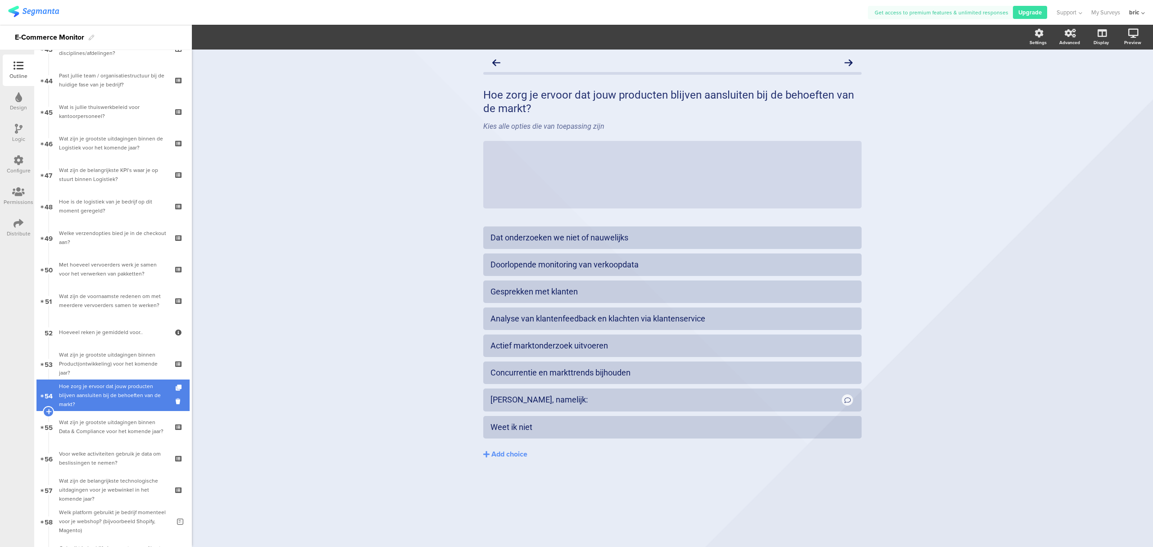
click at [96, 384] on div "Hoe zorg je ervoor dat jouw producten blijven aansluiten bij de behoeften van d…" at bounding box center [113, 395] width 108 height 27
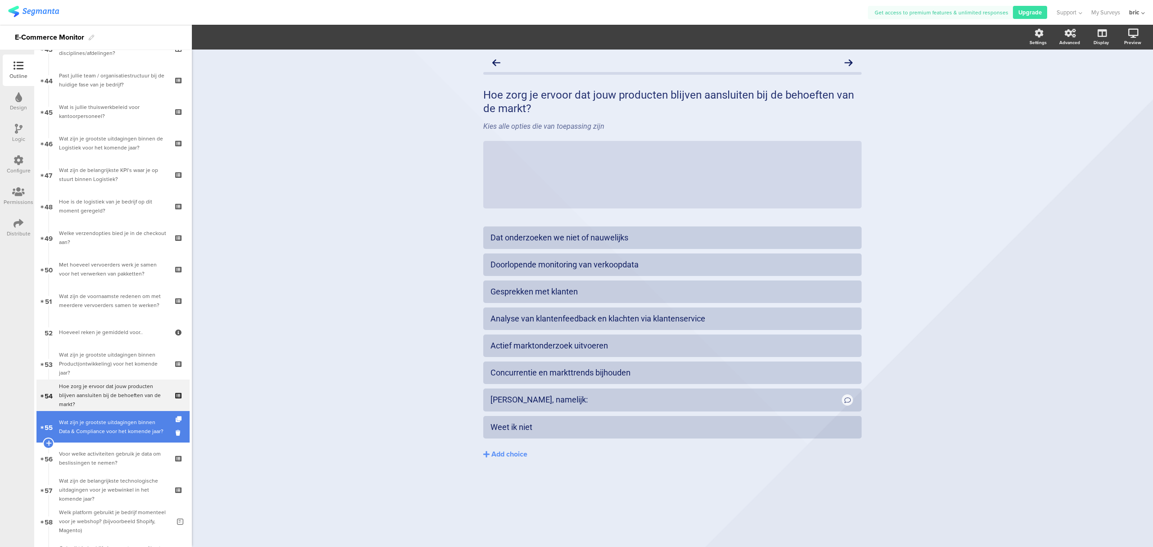
click at [107, 418] on div "Wat zijn je grootste uitdagingen binnen Data & Compliance voor het komende jaar?" at bounding box center [113, 427] width 108 height 18
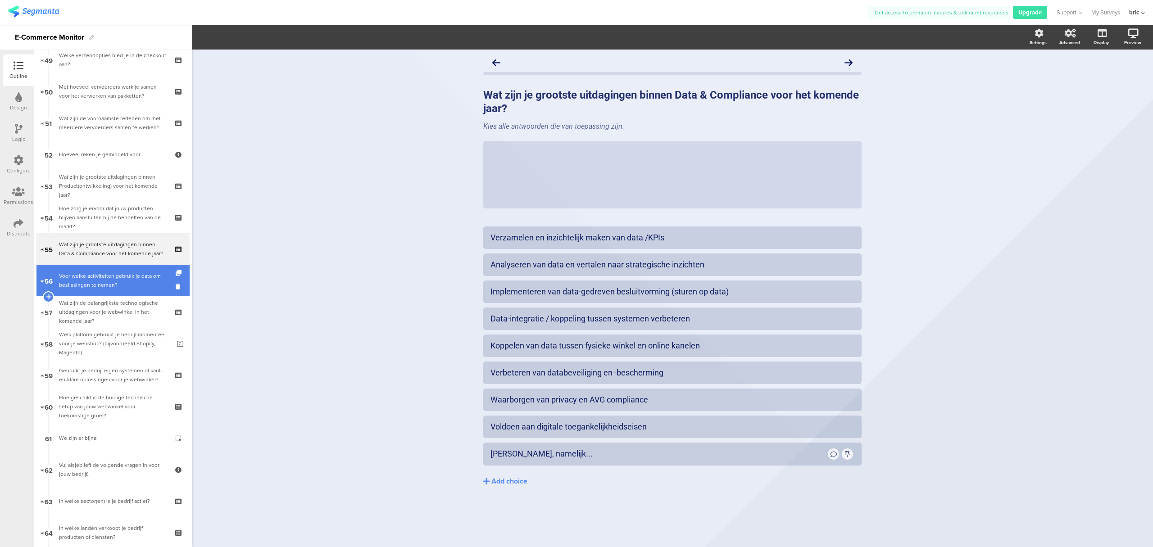
click at [114, 266] on link "56 Voor welke activiteiten gebruik je data om beslissingen te nemen?" at bounding box center [112, 281] width 153 height 32
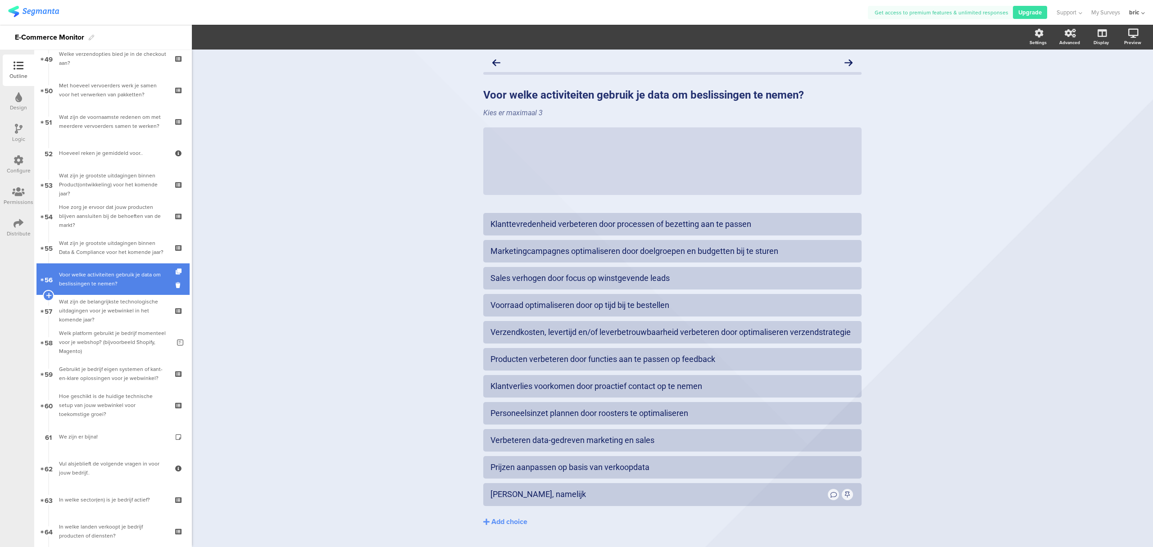
scroll to position [1526, 0]
click at [114, 266] on link "56 Voor welke activiteiten gebruik je data om beslissingen te nemen?" at bounding box center [112, 280] width 153 height 32
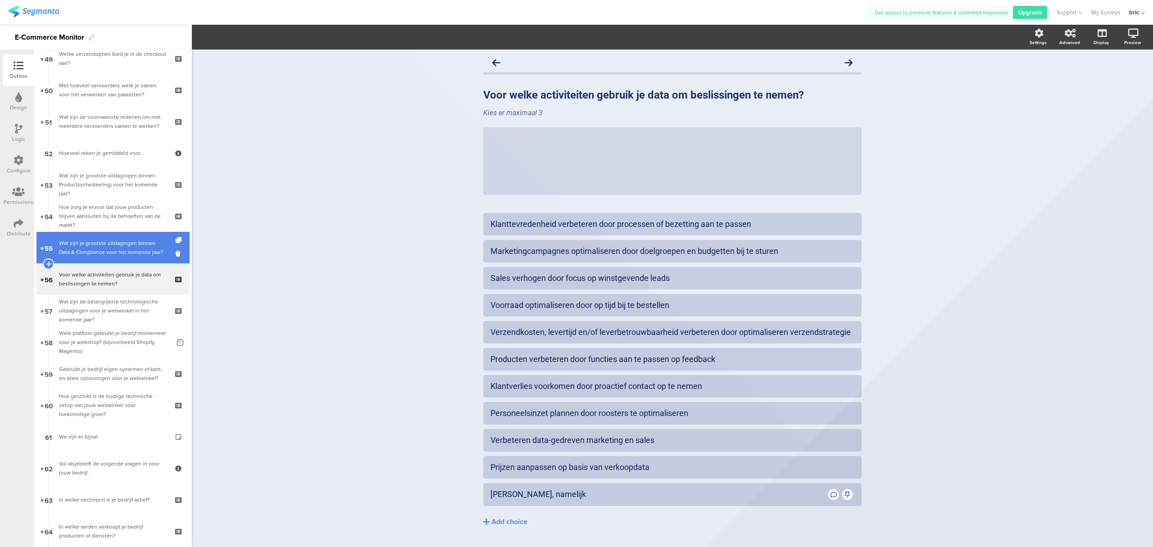
click at [109, 248] on div "Wat zijn je grootste uitdagingen binnen Data & Compliance voor het komende jaar?" at bounding box center [113, 248] width 108 height 18
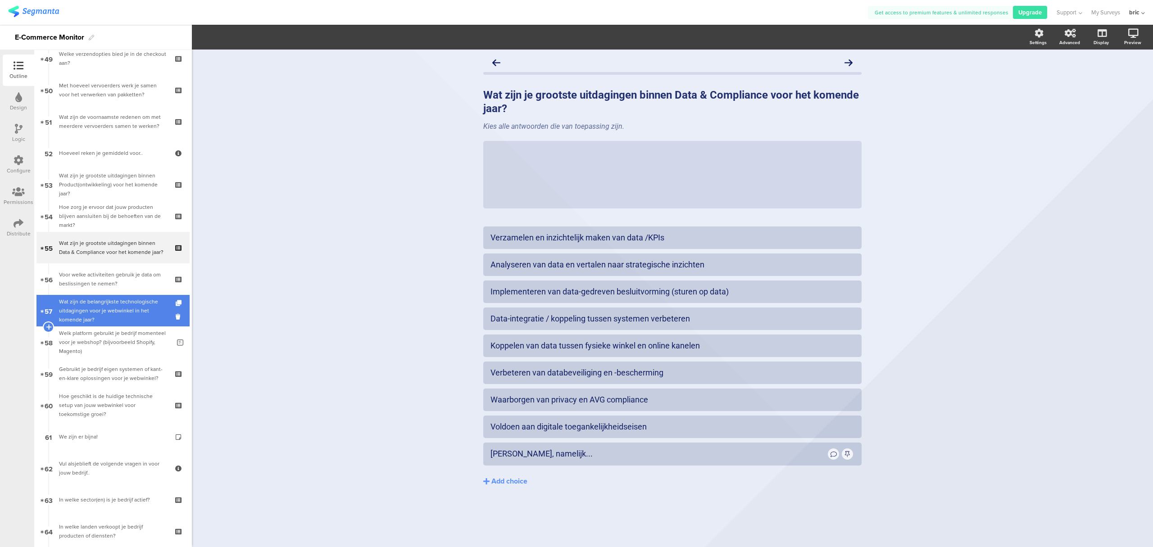
click at [105, 301] on div "Wat zijn de belangrijkste technologische uitdagingen voor je webwinkel in het k…" at bounding box center [113, 310] width 108 height 27
